Goal: Answer question/provide support: Share knowledge or assist other users

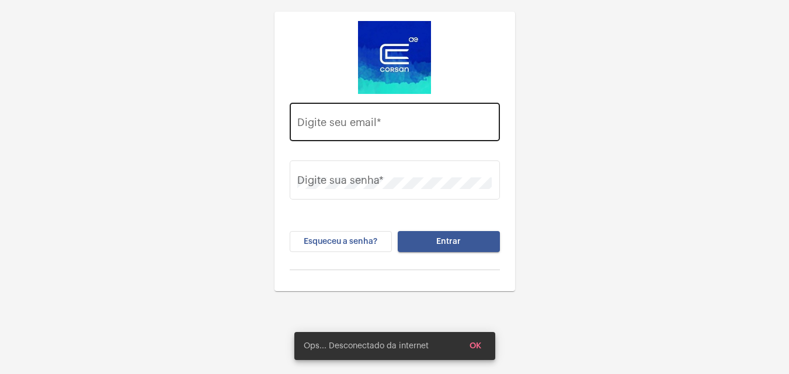
click at [368, 127] on input "Digite seu email *" at bounding box center [394, 125] width 194 height 12
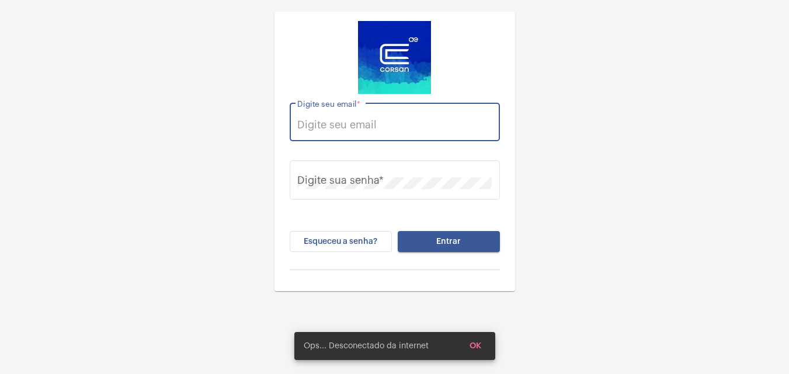
click at [336, 130] on input "Digite seu email *" at bounding box center [394, 125] width 194 height 12
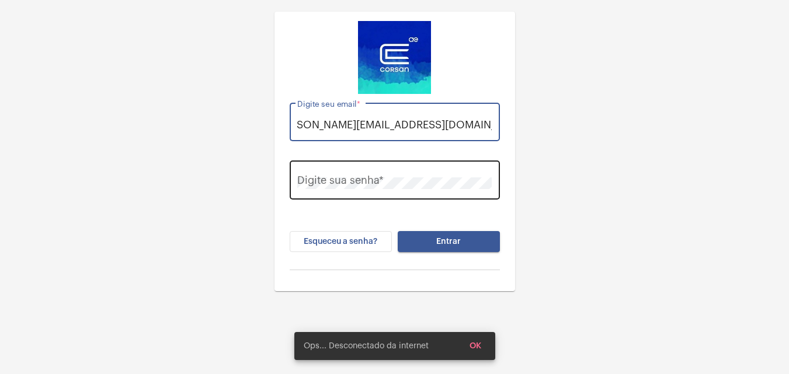
type input "[PERSON_NAME][EMAIL_ADDRESS][DOMAIN_NAME]"
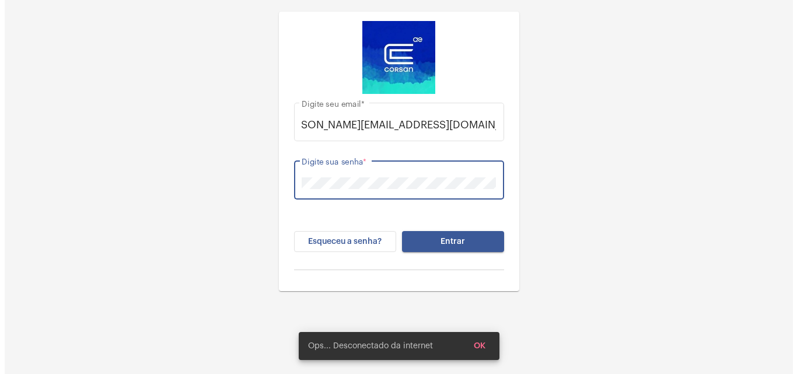
scroll to position [0, 0]
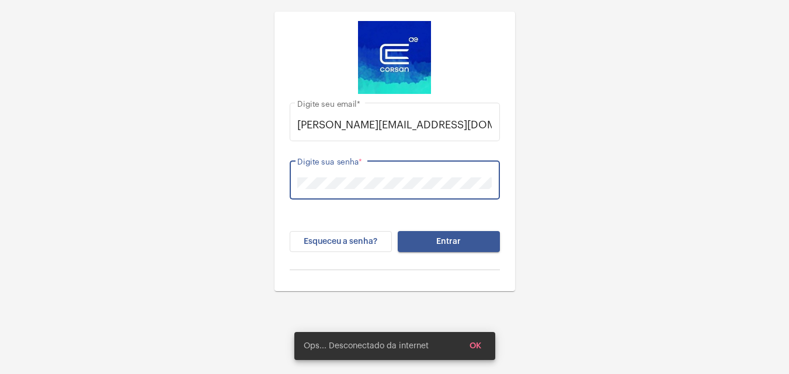
click at [292, 190] on div "Digite sua senha *" at bounding box center [395, 178] width 210 height 41
click at [431, 239] on button "Entrar" at bounding box center [449, 241] width 102 height 21
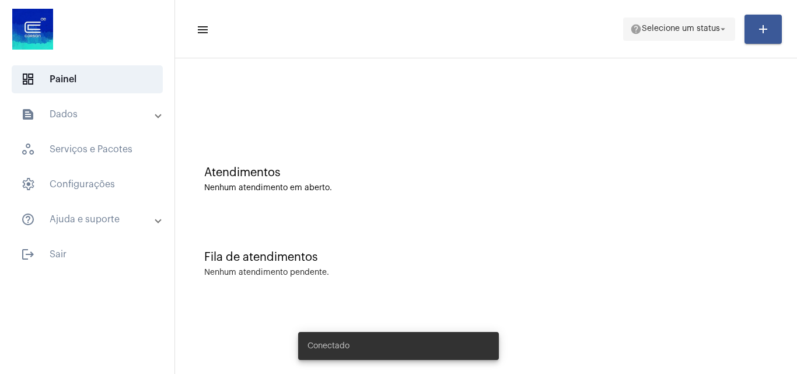
click at [594, 19] on span "help Selecione um status arrow_drop_down" at bounding box center [679, 28] width 98 height 21
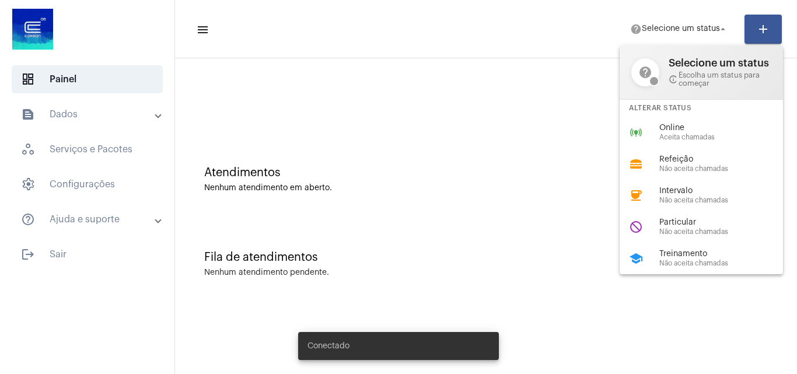
click at [594, 133] on div "Online Aceita chamadas" at bounding box center [726, 133] width 133 height 18
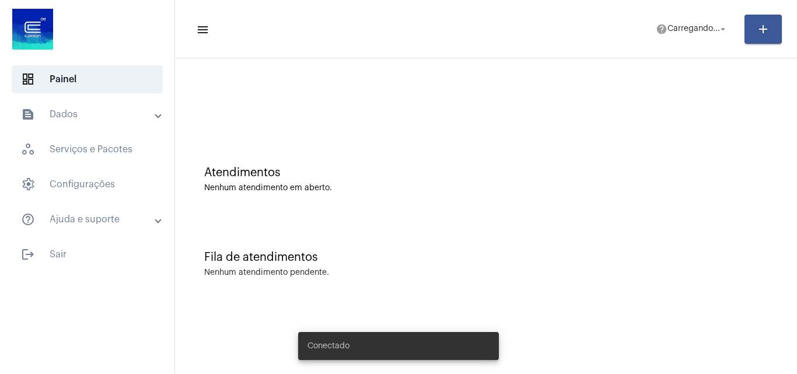
click at [427, 272] on div "Nenhum atendimento pendente." at bounding box center [486, 273] width 564 height 9
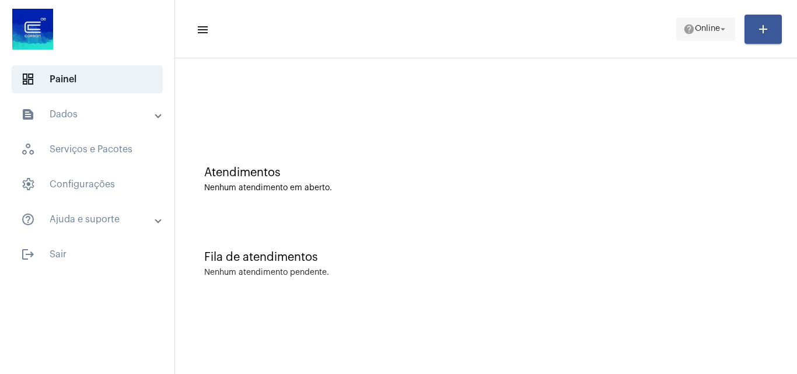
click at [677, 20] on button "help Online arrow_drop_down" at bounding box center [706, 29] width 59 height 23
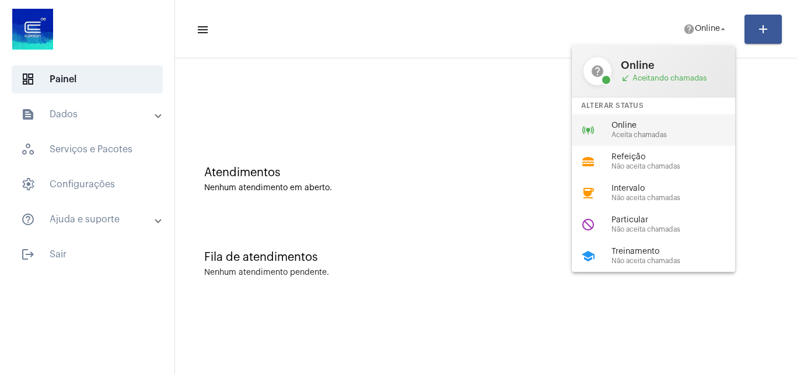
click at [651, 136] on span "Aceita chamadas" at bounding box center [678, 135] width 133 height 8
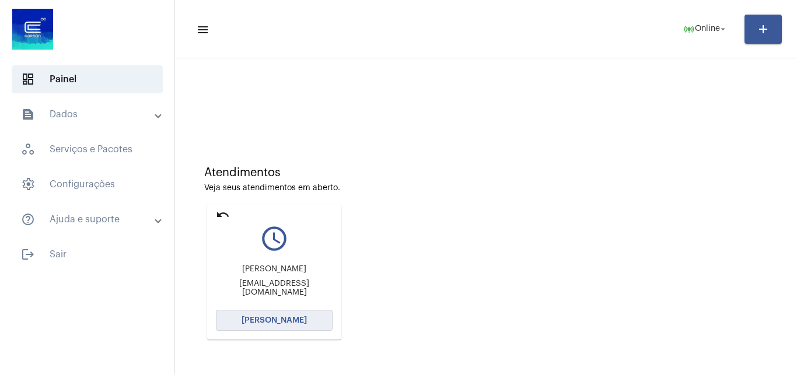
click at [294, 318] on span "Abrir Chamada" at bounding box center [274, 320] width 65 height 8
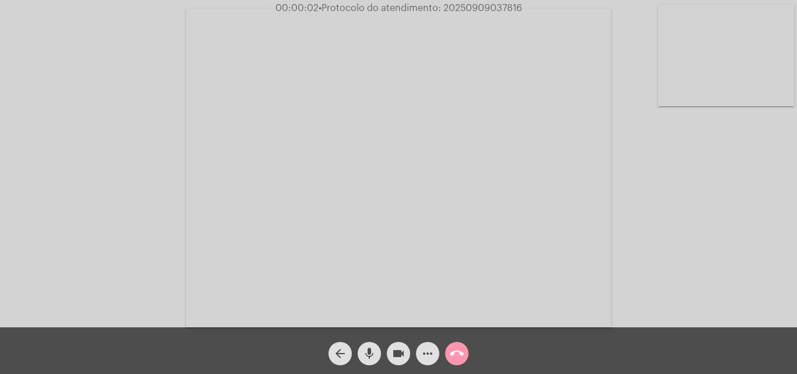
click at [755, 227] on div "Acessando Câmera e Microfone..." at bounding box center [398, 167] width 795 height 328
click at [368, 355] on mat-icon "mic" at bounding box center [370, 354] width 14 height 14
click at [398, 353] on mat-icon "videocam" at bounding box center [399, 354] width 14 height 14
click at [363, 356] on mat-icon "mic_off" at bounding box center [370, 354] width 14 height 14
click at [375, 349] on mat-icon "mic" at bounding box center [370, 354] width 14 height 14
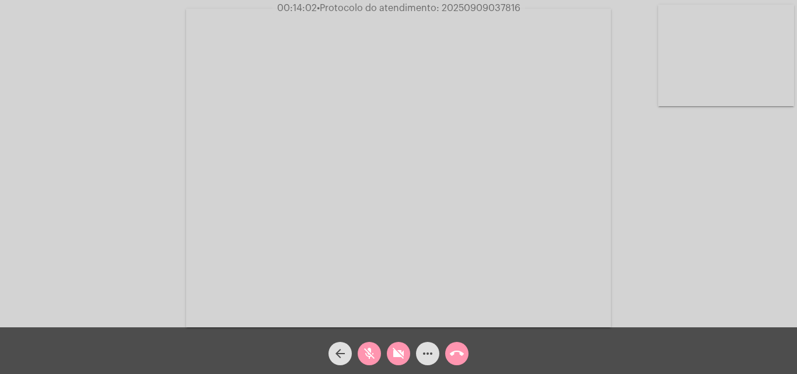
click at [368, 350] on mat-icon "mic_off" at bounding box center [370, 354] width 14 height 14
click at [394, 360] on mat-icon "videocam_off" at bounding box center [399, 354] width 14 height 14
click at [455, 351] on mat-icon "call_end" at bounding box center [457, 354] width 14 height 14
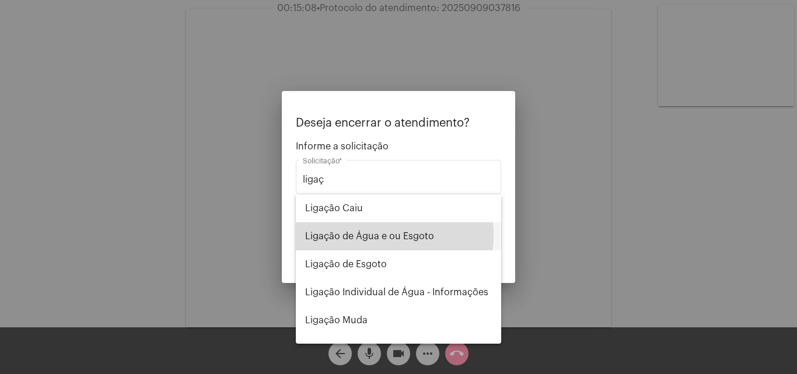
click at [365, 235] on span "Ligação de Água e ou Esgoto" at bounding box center [398, 236] width 187 height 28
type input "Ligação de Água e ou Esgoto"
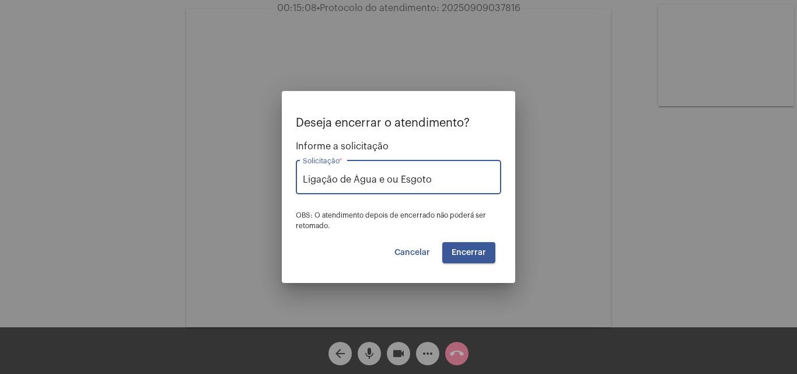
click at [465, 252] on span "Encerrar" at bounding box center [469, 253] width 34 height 8
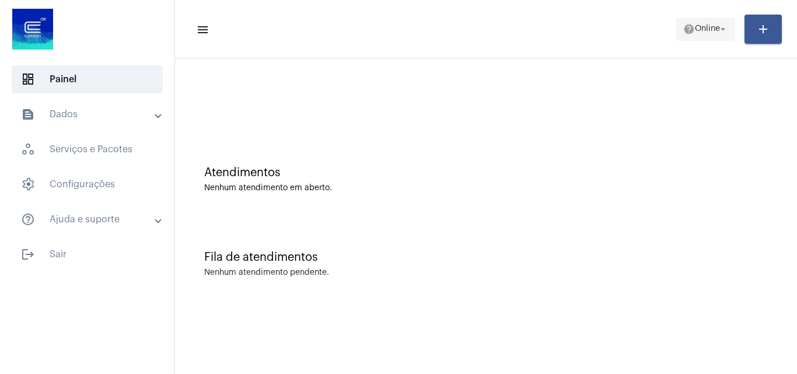
click at [703, 34] on span "help Online arrow_drop_down" at bounding box center [706, 28] width 45 height 21
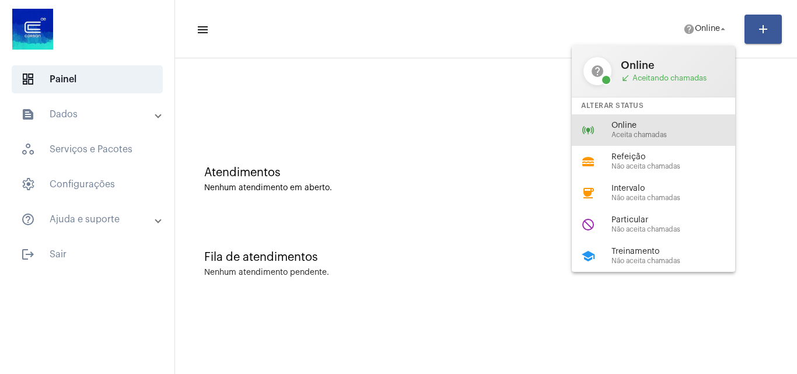
drag, startPoint x: 640, startPoint y: 127, endPoint x: 318, endPoint y: 58, distance: 329.1
click at [639, 127] on span "Online" at bounding box center [678, 125] width 133 height 9
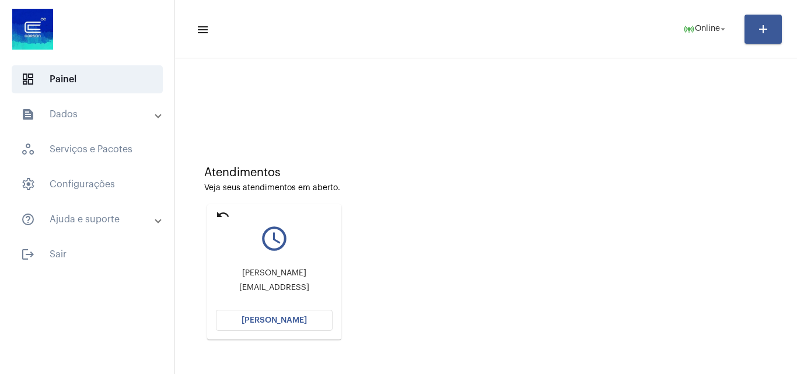
click at [290, 320] on span "Abrir Chamada" at bounding box center [274, 320] width 65 height 8
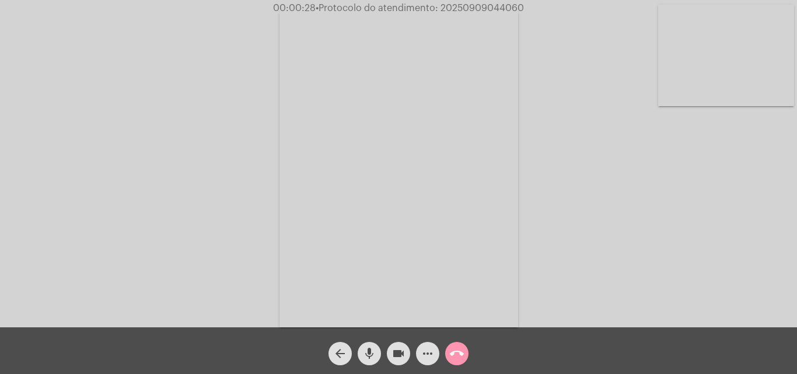
click at [614, 214] on div "Acessando Câmera e Microfone..." at bounding box center [398, 167] width 795 height 328
click at [454, 355] on mat-icon "call_end" at bounding box center [457, 354] width 14 height 14
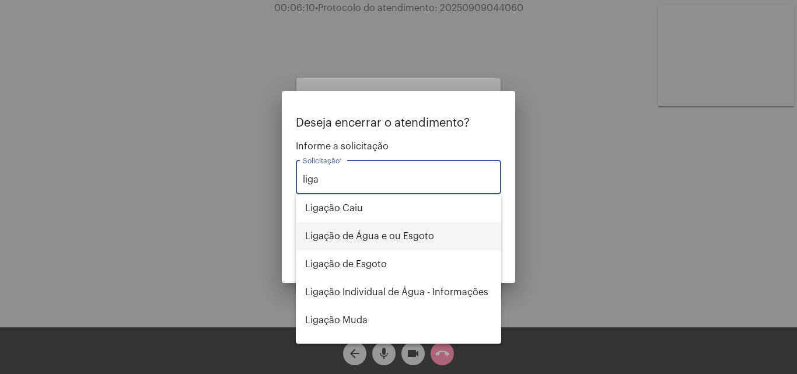
click at [346, 227] on span "Ligação de Água e ou Esgoto" at bounding box center [398, 236] width 187 height 28
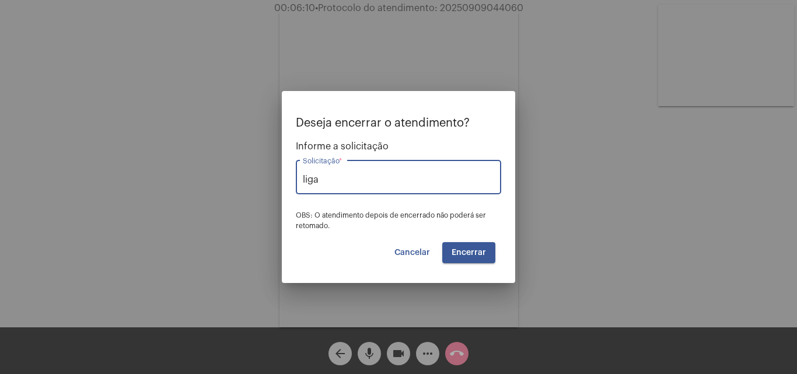
type input "Ligação de Água e ou Esgoto"
click at [458, 252] on span "Encerrar" at bounding box center [469, 253] width 34 height 8
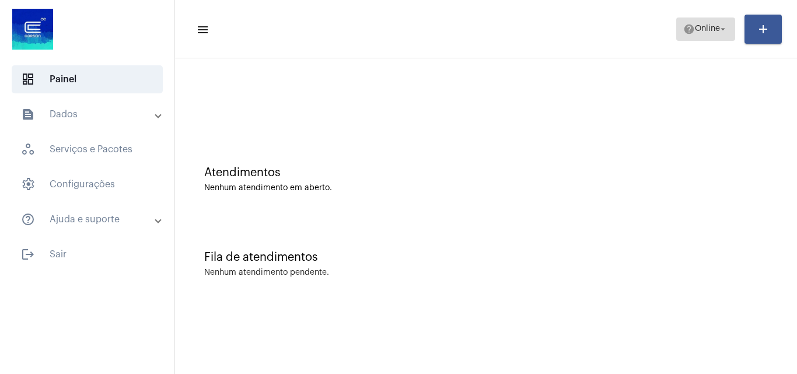
drag, startPoint x: 692, startPoint y: 27, endPoint x: 691, endPoint y: 39, distance: 12.4
click at [695, 29] on span "Online" at bounding box center [707, 29] width 25 height 8
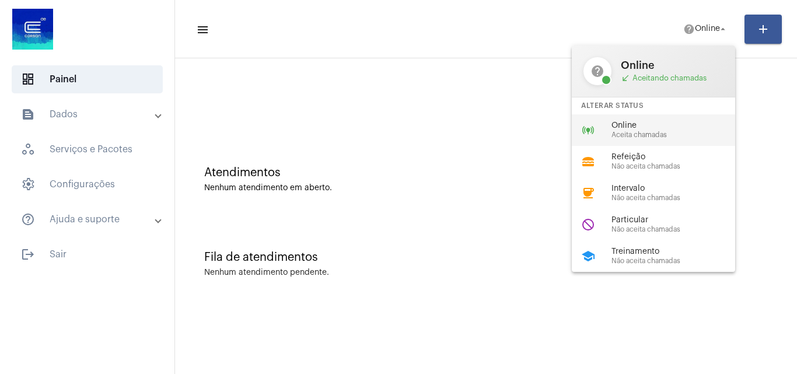
click at [655, 116] on div "online_prediction Online Aceita chamadas" at bounding box center [663, 130] width 182 height 32
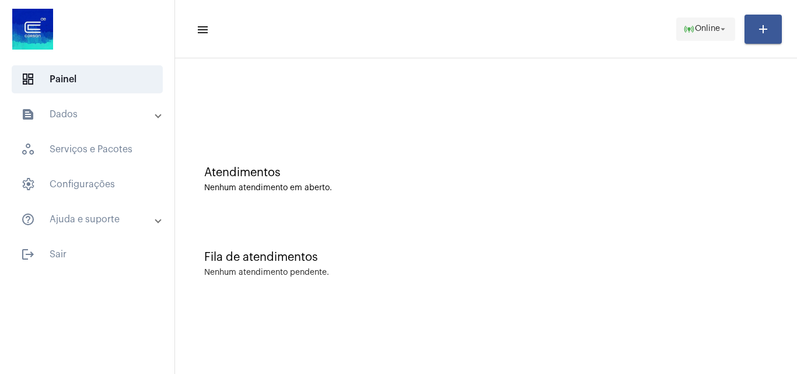
click at [714, 30] on span "Online" at bounding box center [707, 29] width 25 height 8
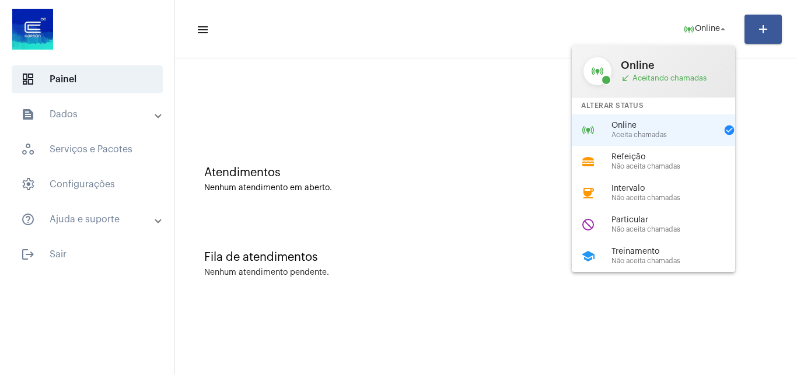
click at [767, 205] on div at bounding box center [398, 187] width 797 height 374
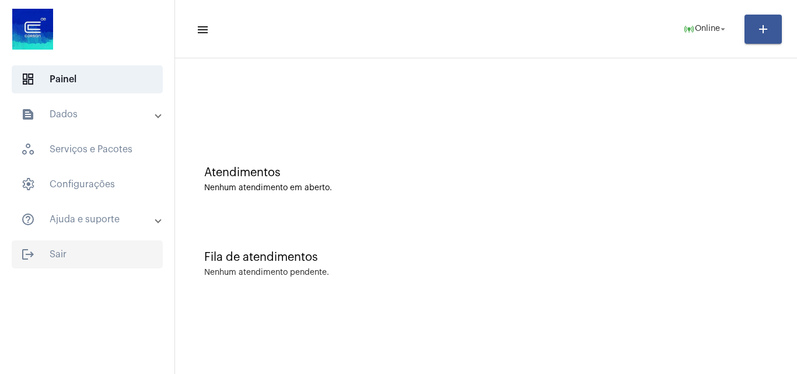
click at [102, 252] on span "logout Sair" at bounding box center [87, 255] width 151 height 28
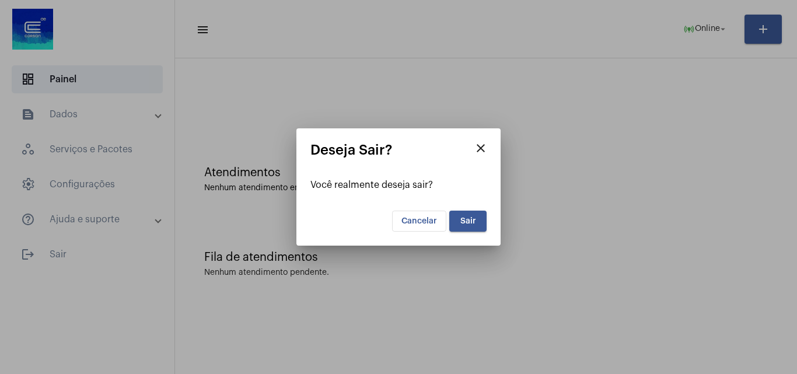
click at [565, 238] on div at bounding box center [398, 187] width 797 height 374
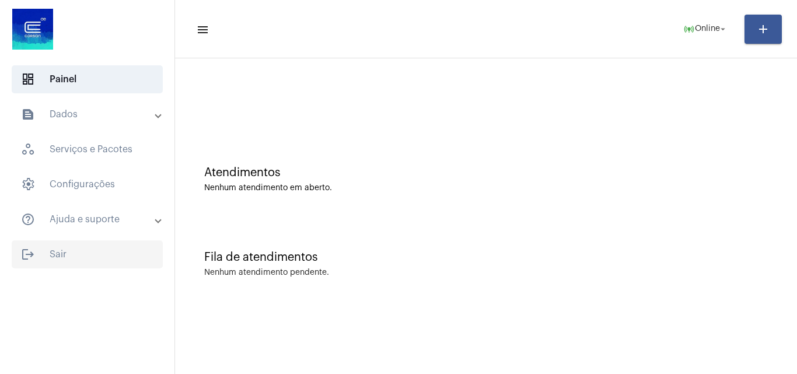
click at [77, 245] on span "logout Sair" at bounding box center [87, 255] width 151 height 28
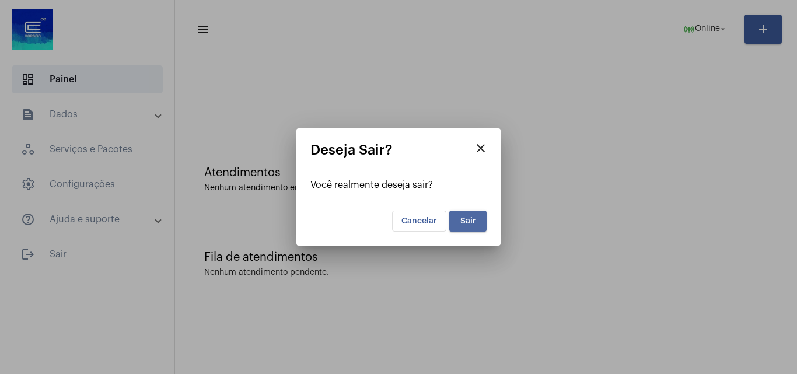
click at [473, 220] on span "Sair" at bounding box center [469, 221] width 16 height 8
